Goal: Share content: Share content

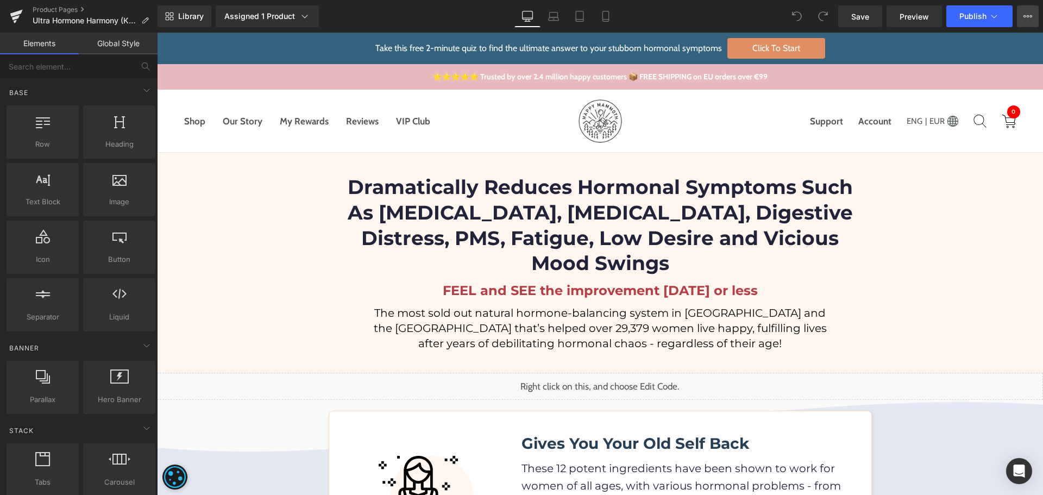
click at [1033, 20] on button "View Live Page View with current Template Save Template to Library Schedule Pub…" at bounding box center [1027, 16] width 22 height 22
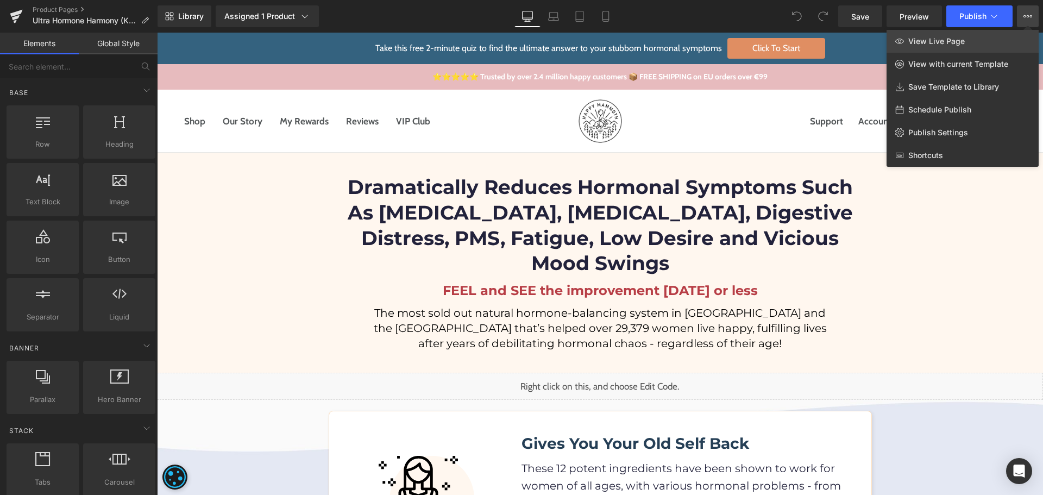
click at [996, 42] on link "View Live Page" at bounding box center [962, 41] width 152 height 23
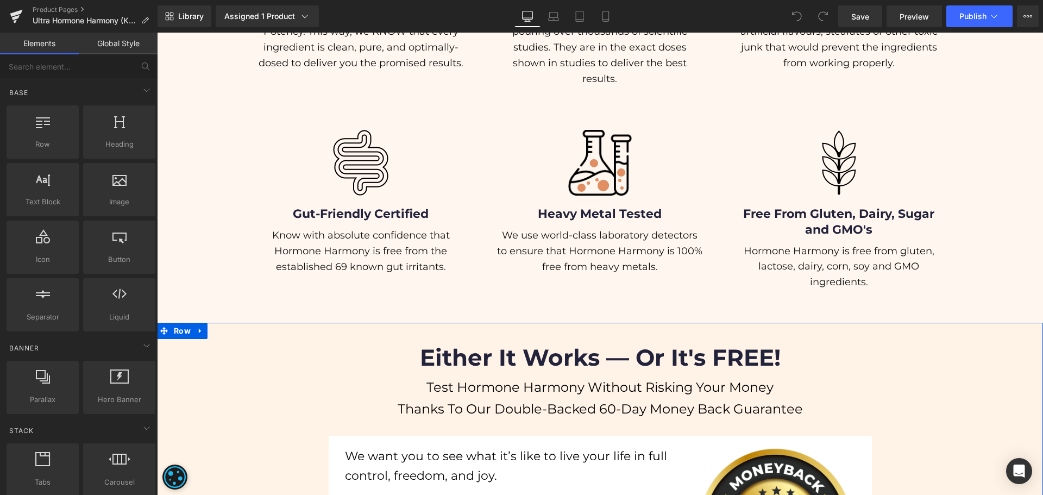
scroll to position [11566, 0]
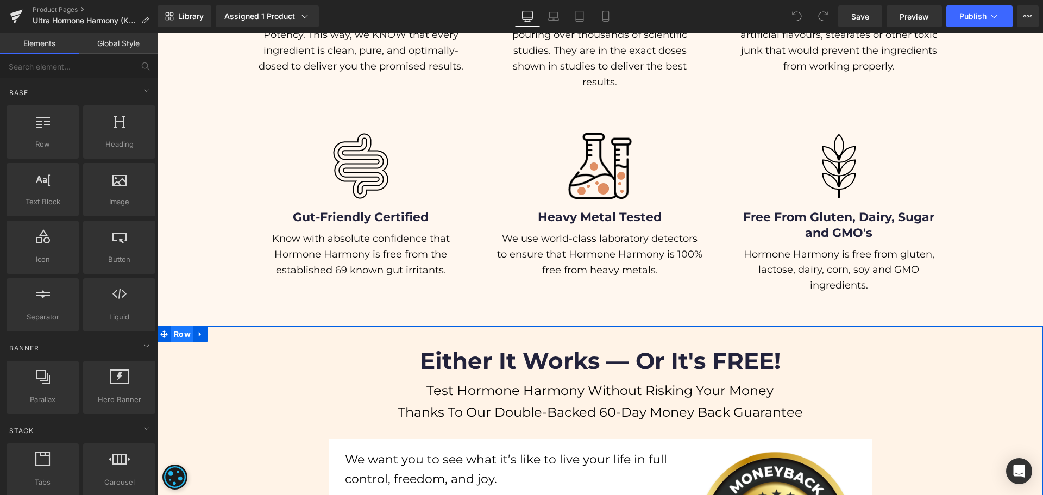
click at [171, 326] on span "Row" at bounding box center [182, 334] width 22 height 16
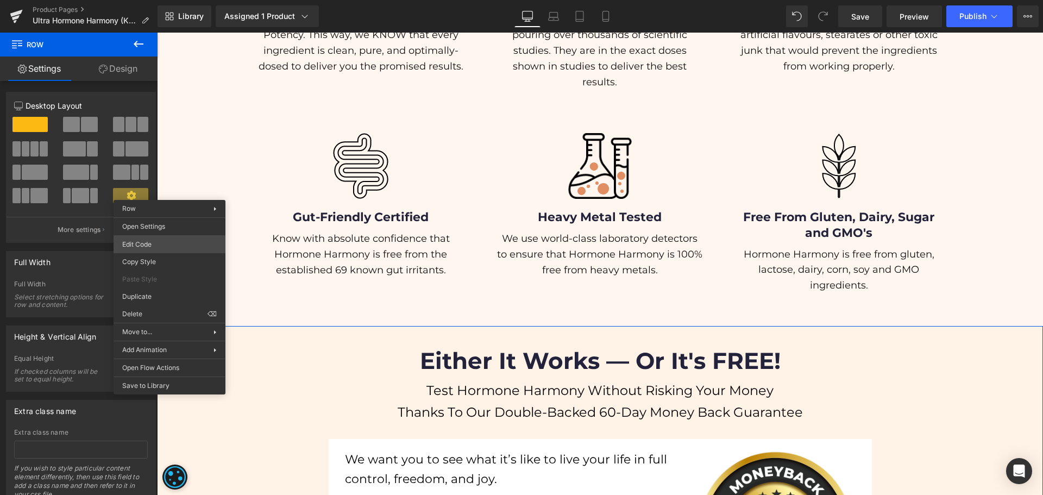
click at [150, 239] on body "Row You are previewing how the will restyle your page. You can not edit Element…" at bounding box center [521, 247] width 1043 height 495
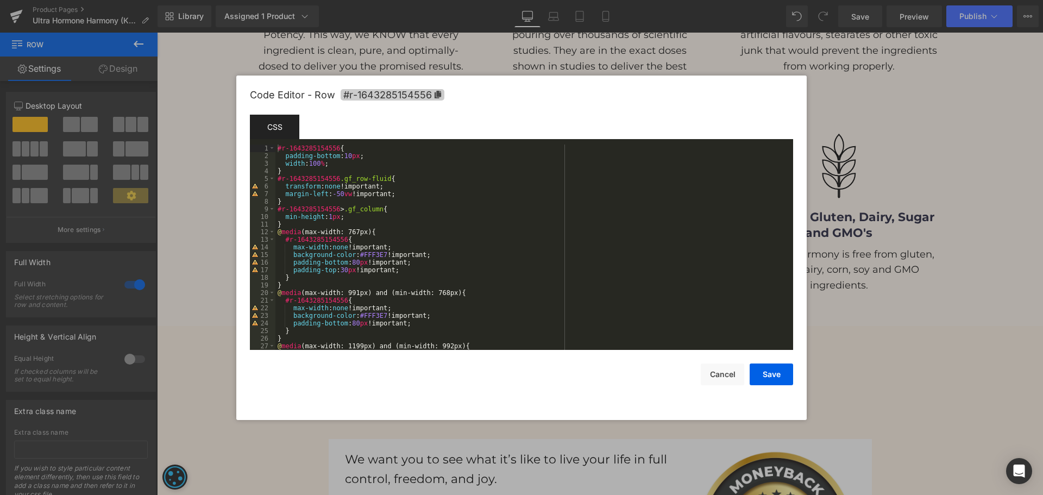
click at [434, 94] on icon at bounding box center [437, 95] width 7 height 8
click at [304, 167] on div "#r-1643285154556 { padding-bottom : 10 px ; width : 100 % ; } #r-1643285154556 …" at bounding box center [531, 254] width 513 height 220
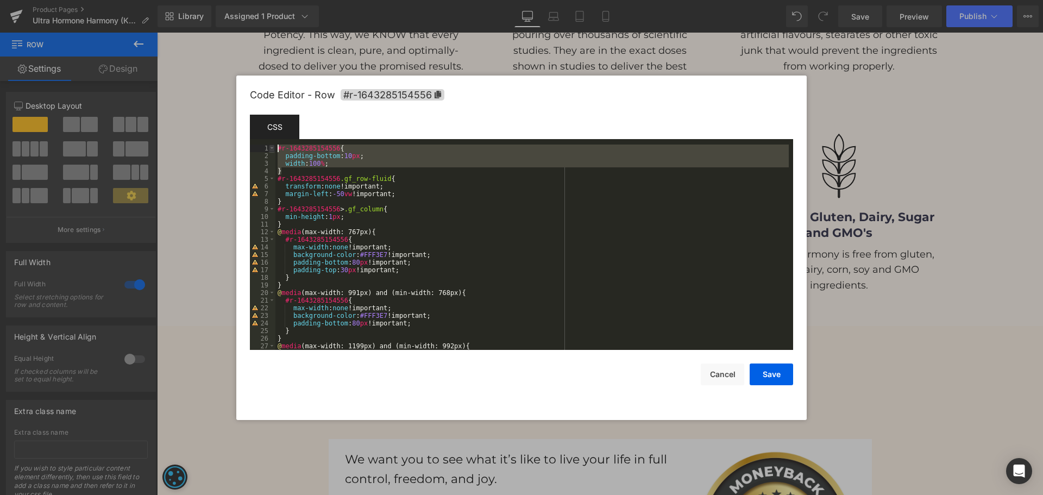
drag, startPoint x: 292, startPoint y: 172, endPoint x: 273, endPoint y: 147, distance: 31.8
click at [273, 147] on pre "1 2 3 4 5 6 7 8 9 10 11 12 13 14 15 16 17 18 19 20 21 22 23 24 25 26 27 28 #r-1…" at bounding box center [521, 246] width 543 height 205
drag, startPoint x: 725, startPoint y: 375, endPoint x: 488, endPoint y: 211, distance: 288.7
click at [725, 375] on button "Cancel" at bounding box center [721, 374] width 43 height 22
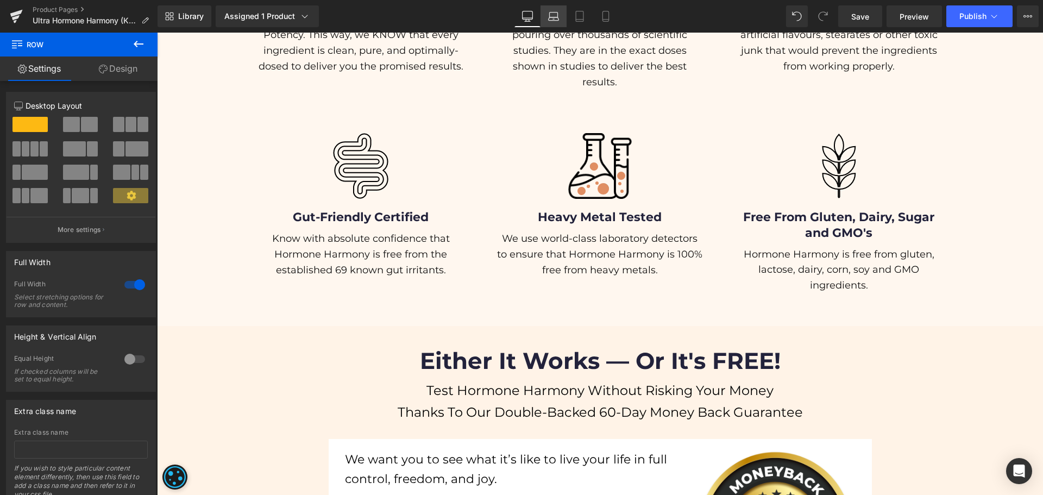
click at [559, 22] on link "Laptop" at bounding box center [553, 16] width 26 height 22
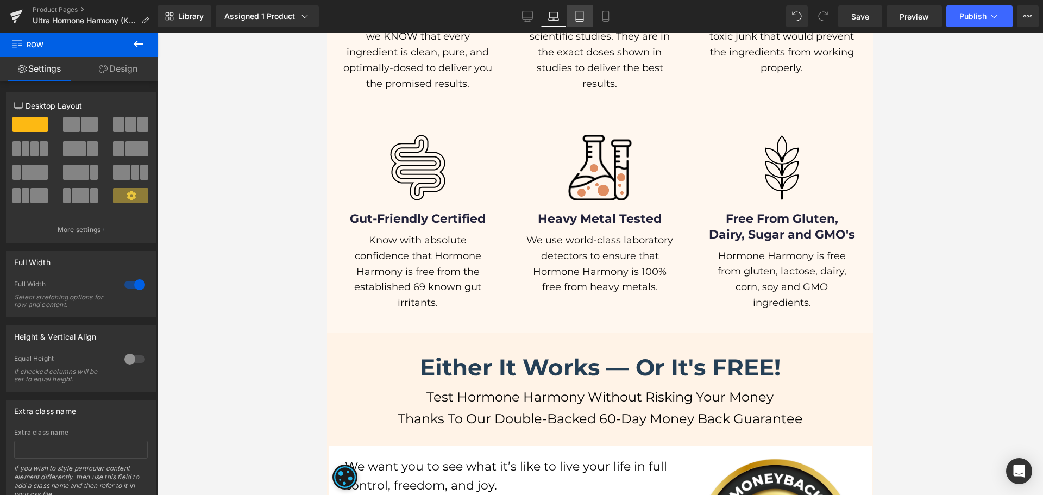
click at [571, 16] on link "Tablet" at bounding box center [579, 16] width 26 height 22
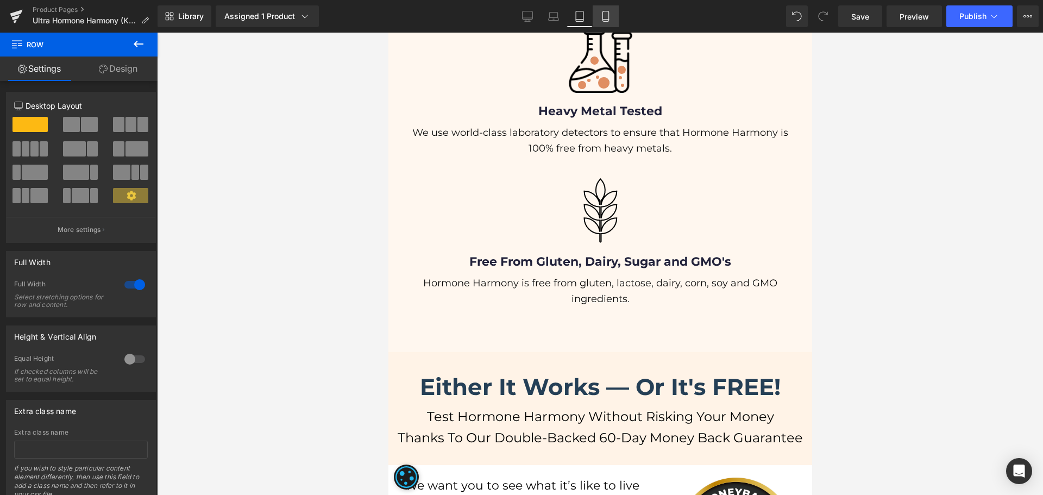
click at [597, 17] on link "Mobile" at bounding box center [605, 16] width 26 height 22
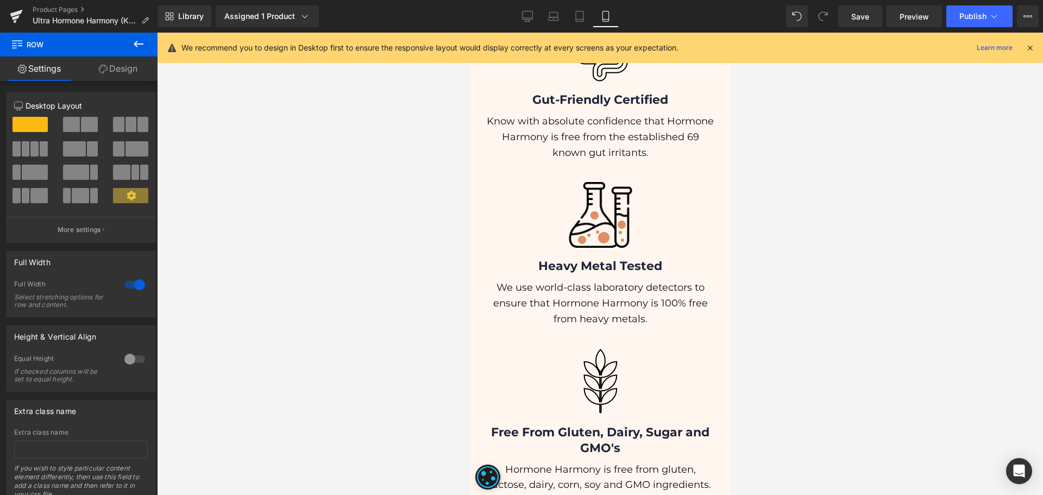
scroll to position [15551, 0]
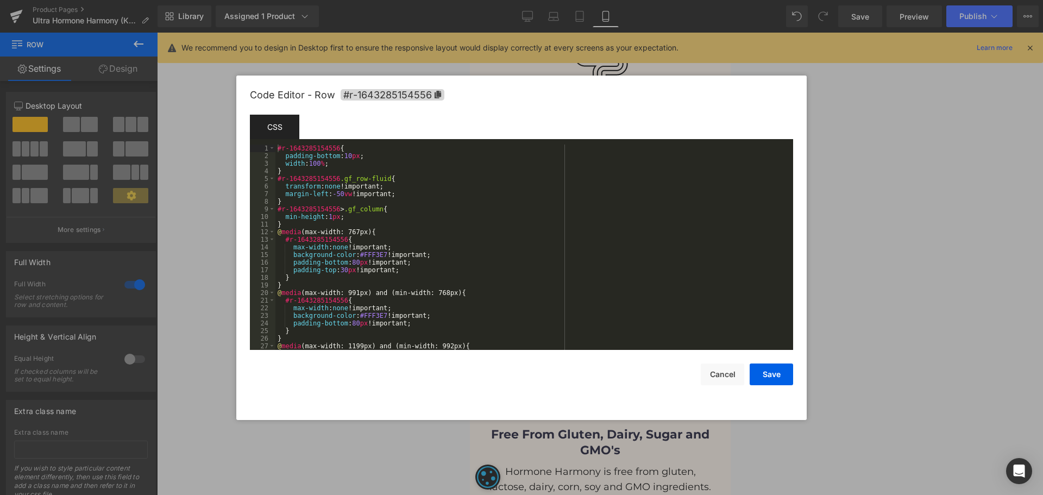
click at [472, 0] on div "Row You are previewing how the will restyle your page. You can not edit Element…" at bounding box center [521, 0] width 1043 height 0
click at [514, 190] on div "#r-1643285154556 { padding-bottom : 10 px ; width : 100 % ; } #r-1643285154556 …" at bounding box center [531, 254] width 513 height 220
click at [719, 374] on button "Cancel" at bounding box center [721, 374] width 43 height 22
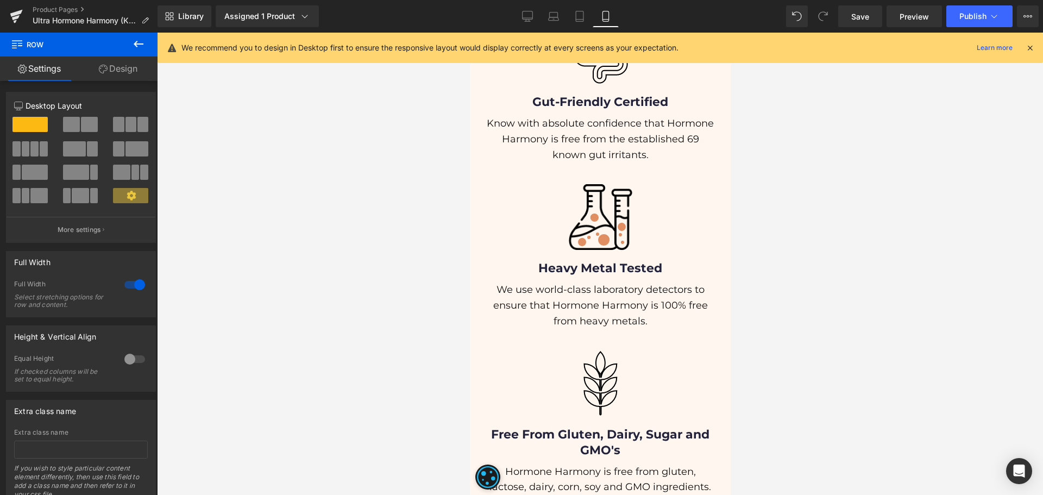
drag, startPoint x: 532, startPoint y: 21, endPoint x: 497, endPoint y: 2, distance: 39.4
click at [532, 21] on icon at bounding box center [527, 16] width 11 height 11
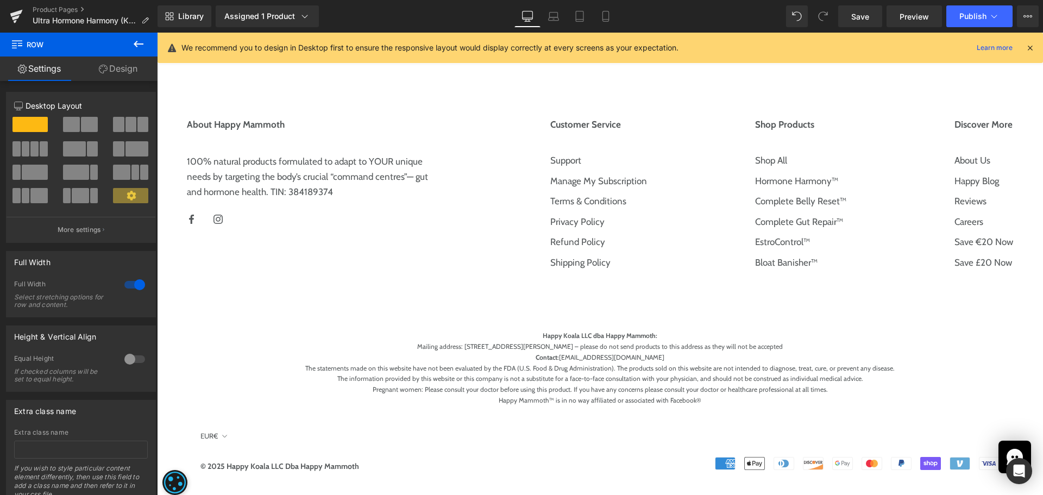
scroll to position [11558, 0]
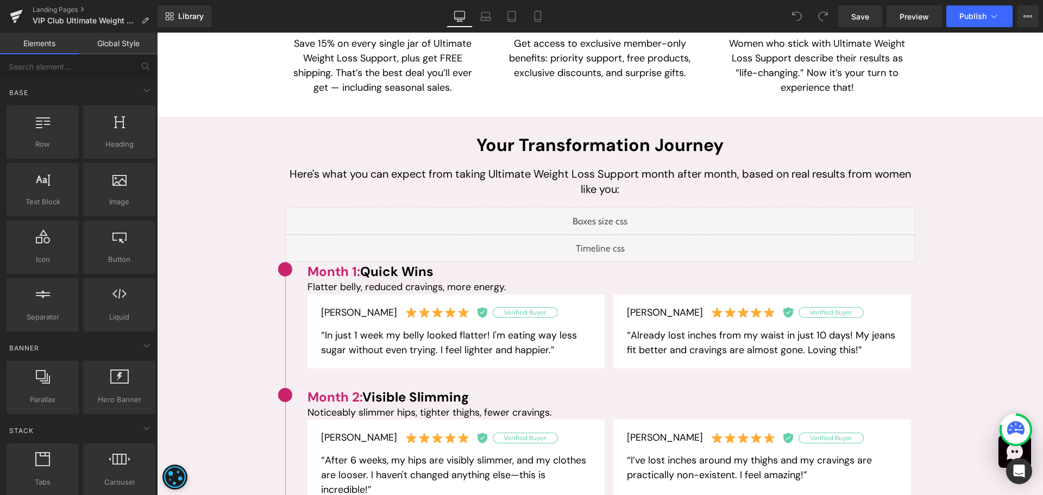
scroll to position [814, 0]
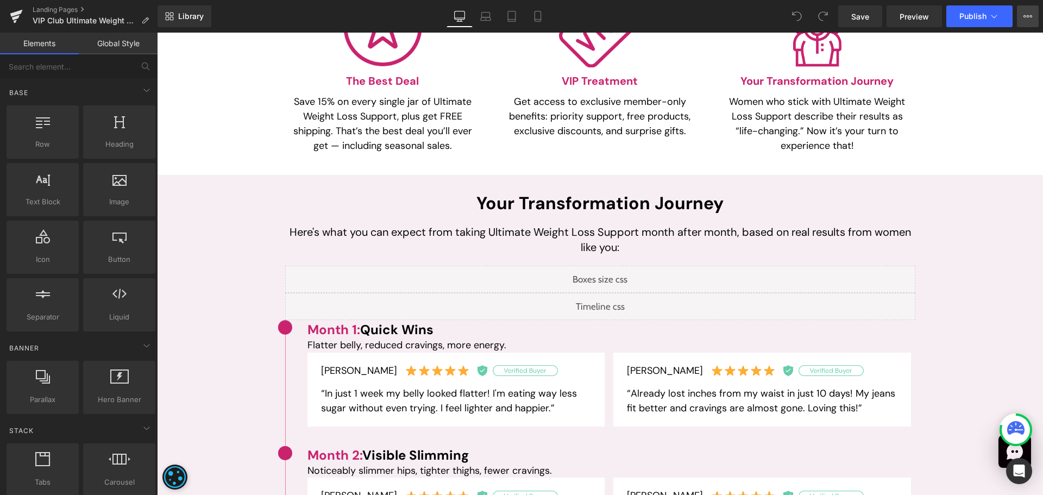
click at [1035, 13] on button "View Live Page View with current Template Save Template to Library Schedule Pub…" at bounding box center [1027, 16] width 22 height 22
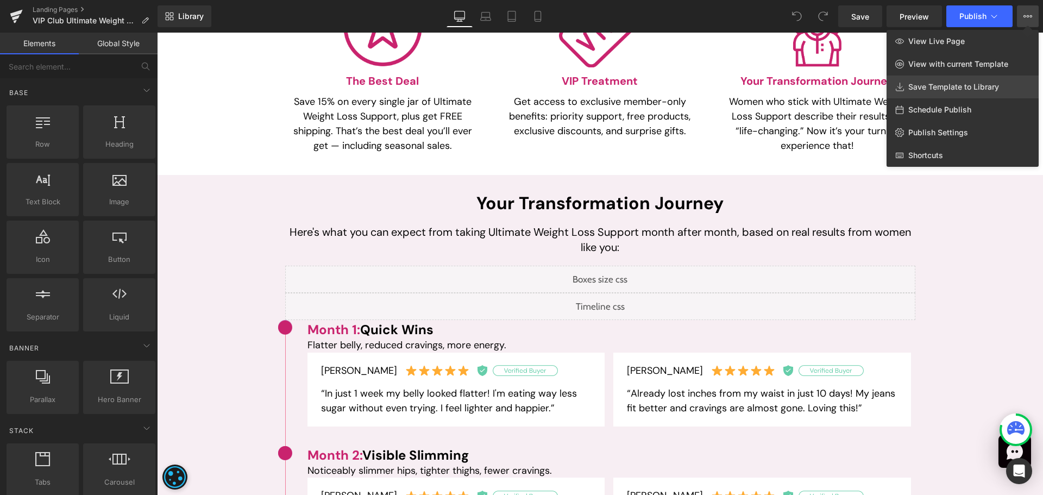
click at [967, 91] on span "Save Template to Library" at bounding box center [953, 87] width 91 height 10
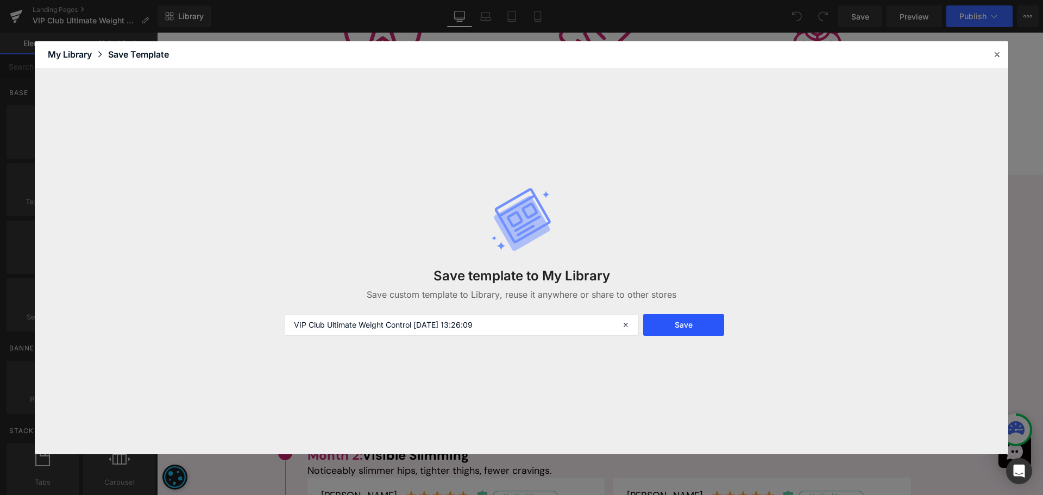
click at [664, 331] on button "Save" at bounding box center [683, 325] width 81 height 22
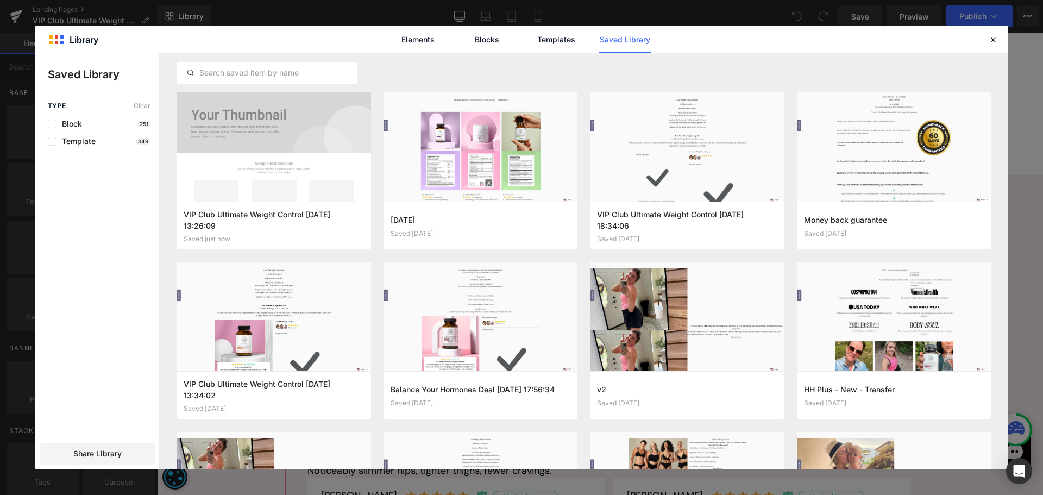
click at [131, 439] on div "Type Clear Block 251 Template 349 Share Library" at bounding box center [97, 285] width 124 height 367
click at [275, 375] on div "Share Library" at bounding box center [293, 368] width 36 height 13
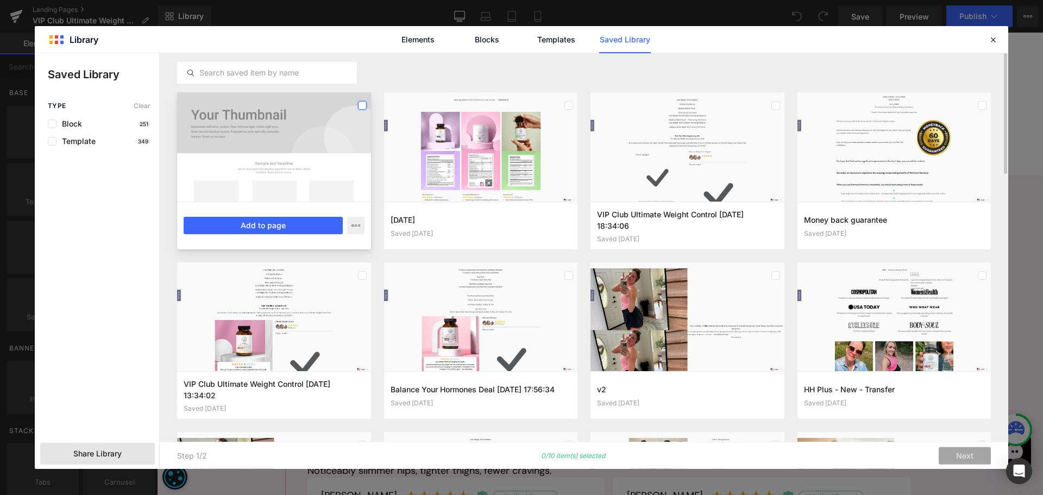
click at [365, 105] on label at bounding box center [362, 105] width 9 height 9
click at [0, 0] on icon "button" at bounding box center [0, 0] width 0 height 0
click at [318, 225] on div at bounding box center [521, 260] width 973 height 415
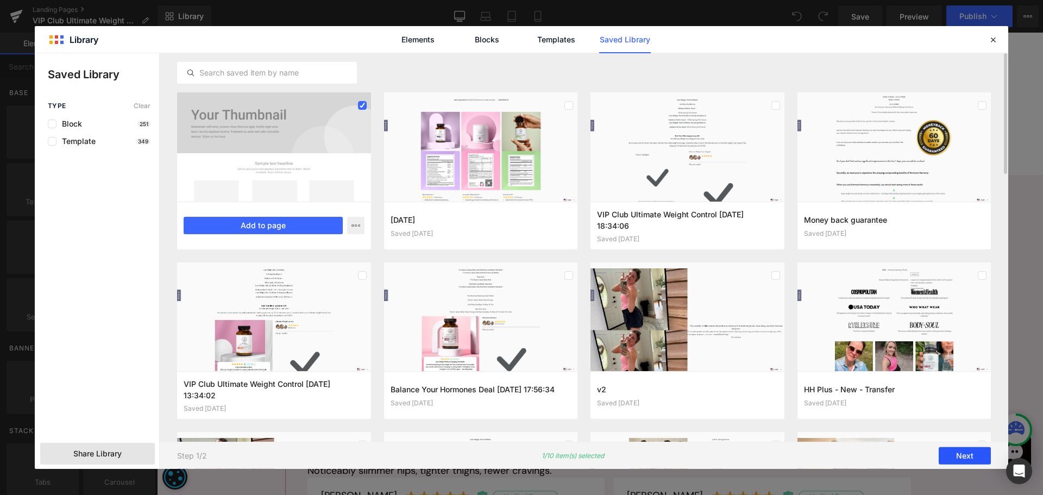
click at [970, 460] on button "Next" at bounding box center [964, 455] width 52 height 17
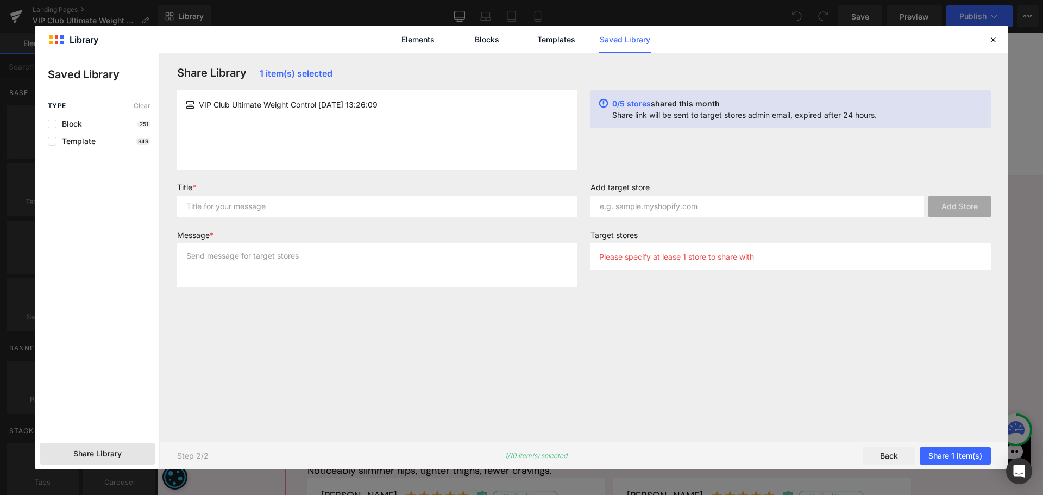
click at [345, 142] on div "VIP Club Ultimate Weight Control [DATE] 13:26:09" at bounding box center [377, 129] width 400 height 79
copy div "VIP Club Ultimate Weight Control [DATE] 13:26:09"
click at [291, 213] on input "text" at bounding box center [377, 206] width 400 height 22
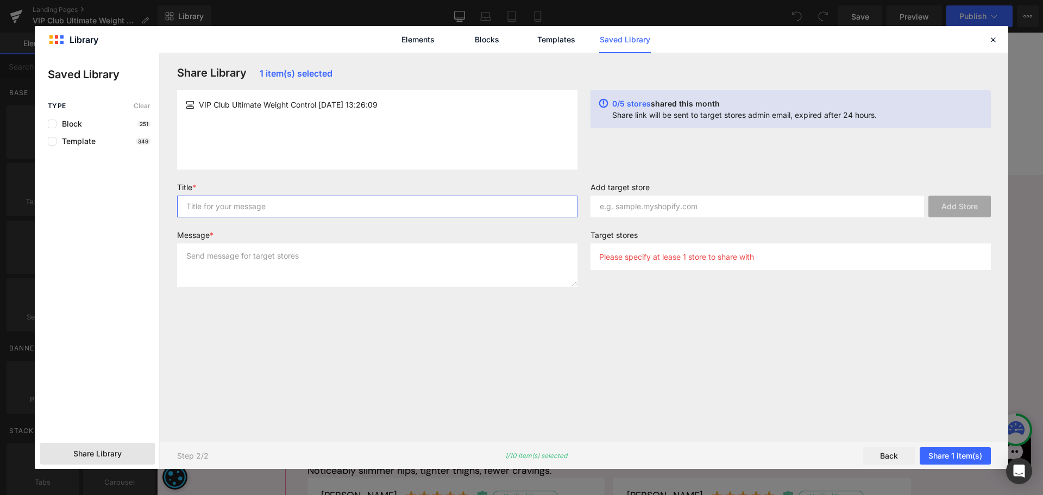
paste input "VIP Club Ultimate Weight Control [DATE] 13:26:09"
type input "VIP Club Ultimate Weight Control [DATE] 13:26:09"
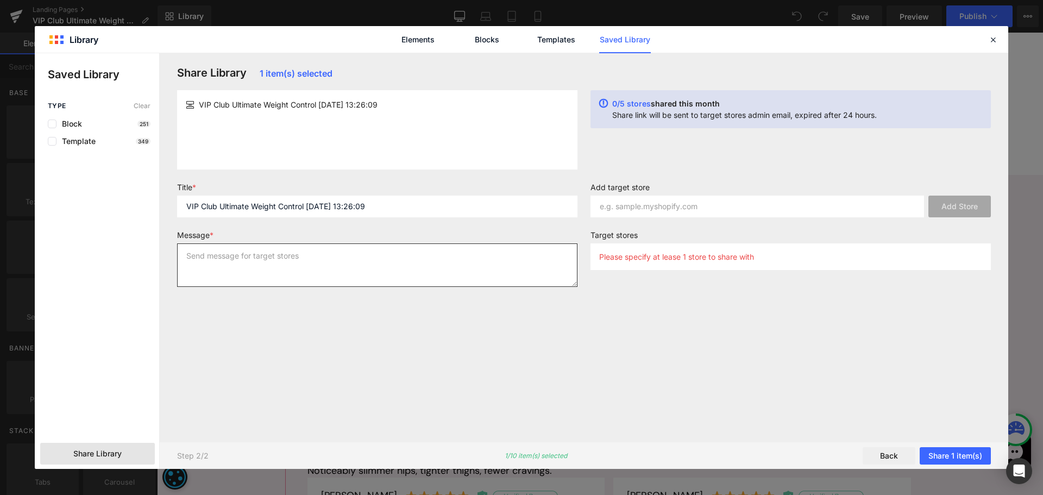
click at [277, 269] on textarea at bounding box center [377, 264] width 400 height 43
paste textarea "VIP Club Ultimate Weight Control [DATE] 13:26:09"
type textarea "VIP Club Ultimate Weight Control [DATE] 13:26:09"
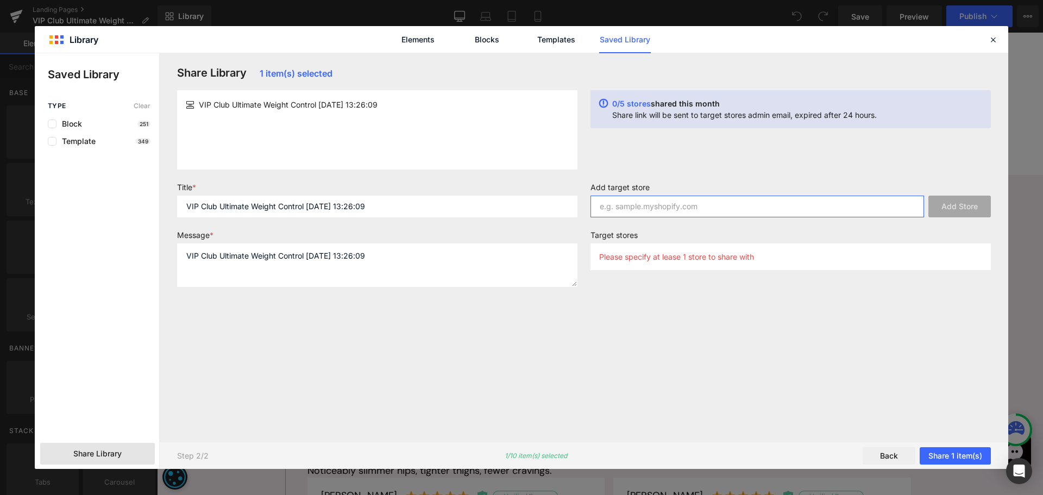
click at [792, 208] on input "text" at bounding box center [756, 206] width 333 height 22
paste input "happy-mammoth-[GEOGRAPHIC_DATA]"
type input "happy-mammoth-[GEOGRAPHIC_DATA]"
click at [945, 201] on button "Add Store" at bounding box center [959, 206] width 62 height 22
click at [962, 456] on button "Share 1 item(s)" at bounding box center [954, 455] width 71 height 17
